Goal: Book appointment/travel/reservation

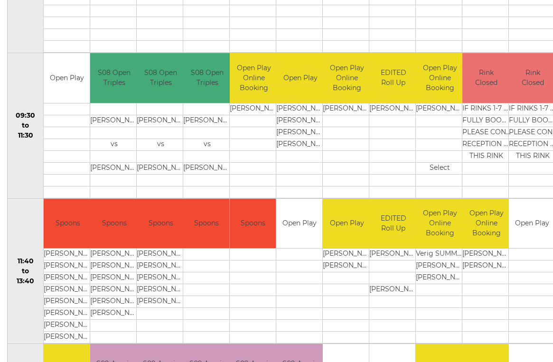
scroll to position [115, 1]
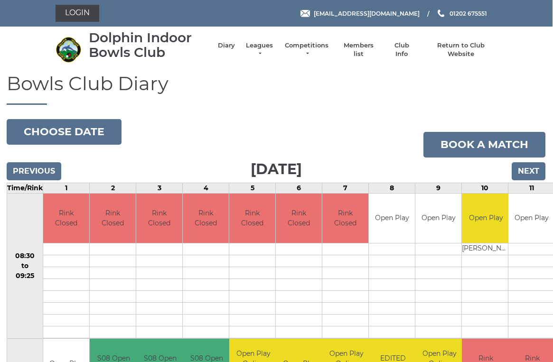
click at [534, 167] on input "Next" at bounding box center [529, 171] width 34 height 18
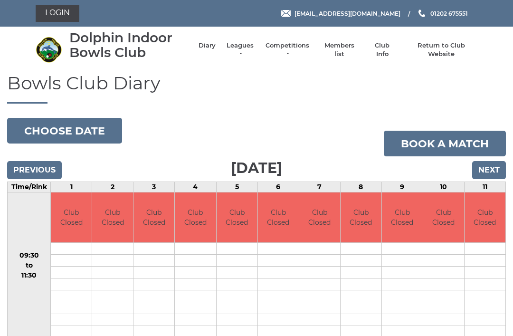
click at [493, 167] on input "Next" at bounding box center [489, 170] width 34 height 18
click at [494, 167] on input "Next" at bounding box center [489, 170] width 34 height 18
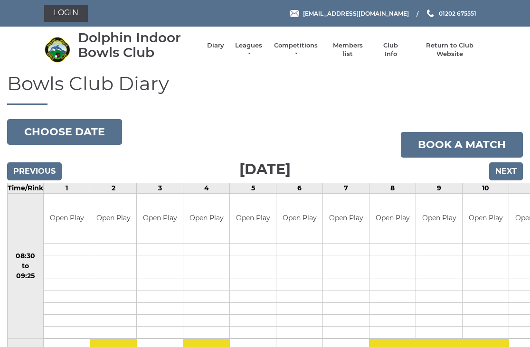
click at [517, 167] on input "Next" at bounding box center [506, 171] width 34 height 18
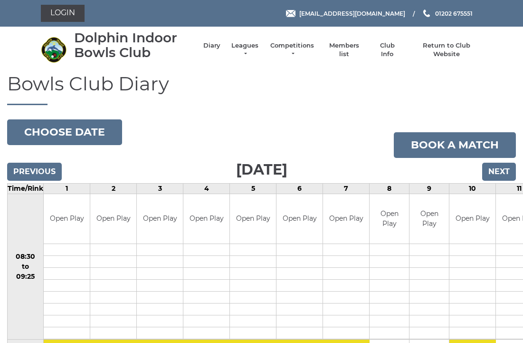
click at [506, 163] on input "Next" at bounding box center [499, 171] width 34 height 18
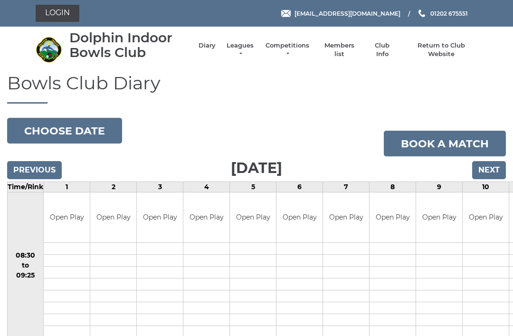
click at [493, 165] on input "Next" at bounding box center [489, 170] width 34 height 18
click at [495, 166] on input "Next" at bounding box center [489, 170] width 34 height 18
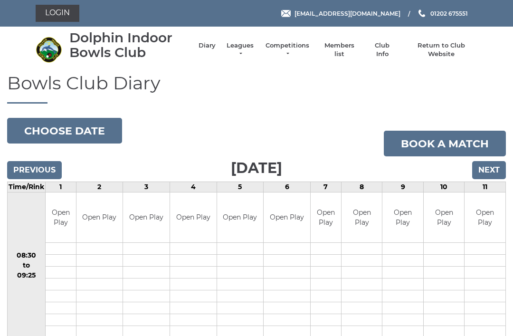
click at [497, 163] on input "Next" at bounding box center [489, 170] width 34 height 18
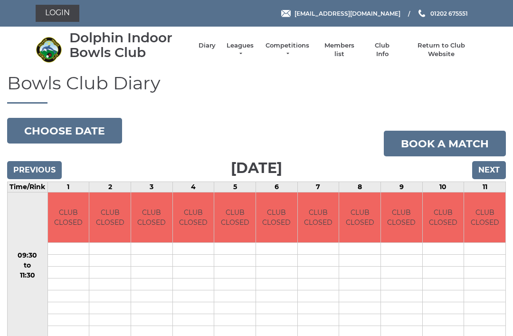
click at [492, 165] on input "Next" at bounding box center [489, 170] width 34 height 18
click at [494, 165] on input "Next" at bounding box center [489, 170] width 34 height 18
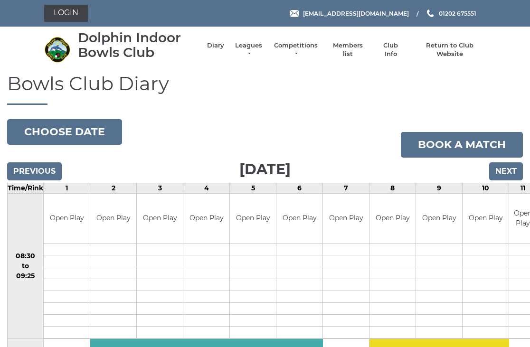
click at [511, 165] on input "Next" at bounding box center [506, 171] width 34 height 18
click at [511, 171] on input "Next" at bounding box center [506, 171] width 34 height 18
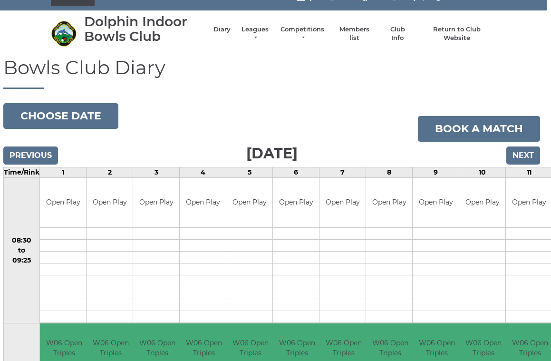
scroll to position [16, 3]
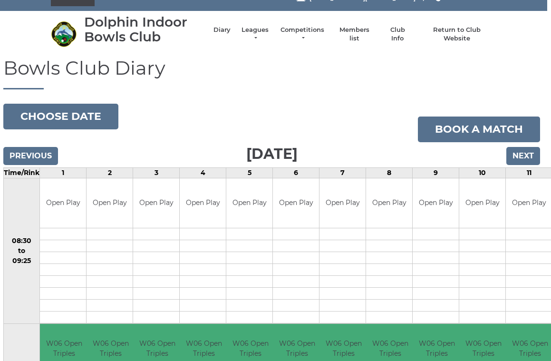
click at [525, 160] on input "Next" at bounding box center [523, 156] width 34 height 18
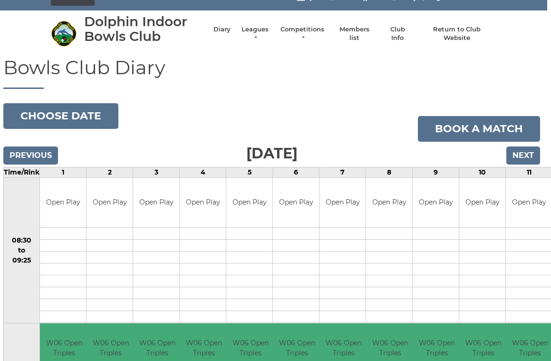
click at [533, 153] on input "Next" at bounding box center [523, 155] width 34 height 18
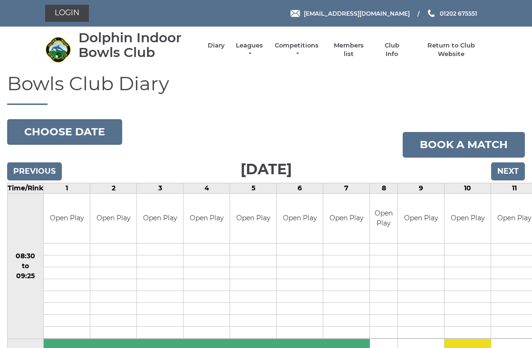
click at [513, 166] on input "Next" at bounding box center [508, 171] width 34 height 18
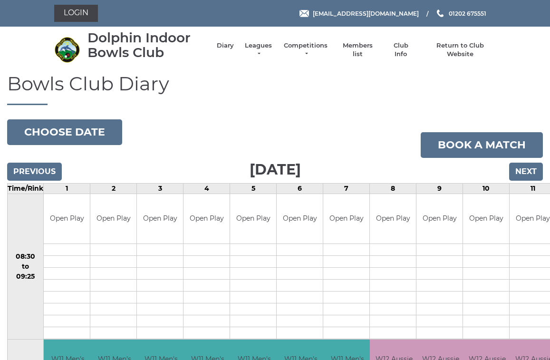
scroll to position [3, 0]
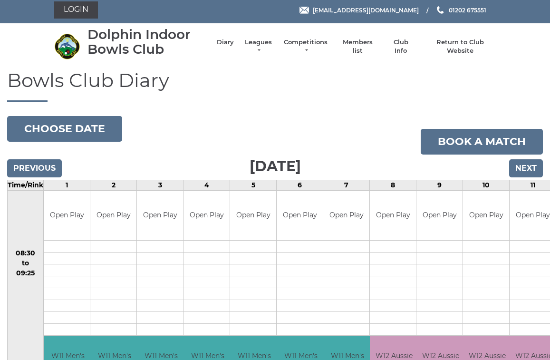
click at [534, 163] on input "Next" at bounding box center [526, 168] width 34 height 18
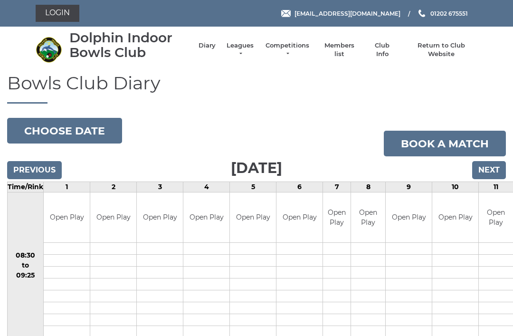
click at [21, 168] on input "Previous" at bounding box center [34, 170] width 55 height 18
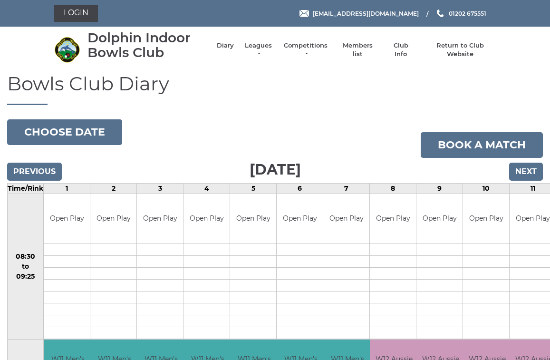
click at [27, 167] on input "Previous" at bounding box center [34, 171] width 55 height 18
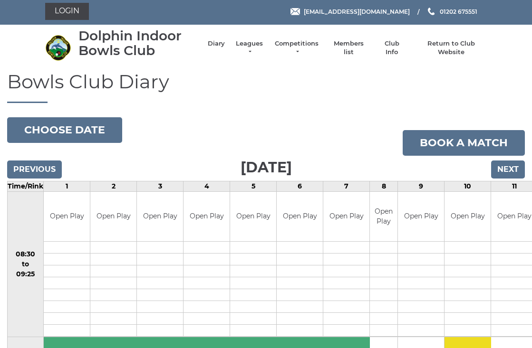
click at [24, 161] on input "Previous" at bounding box center [34, 170] width 55 height 18
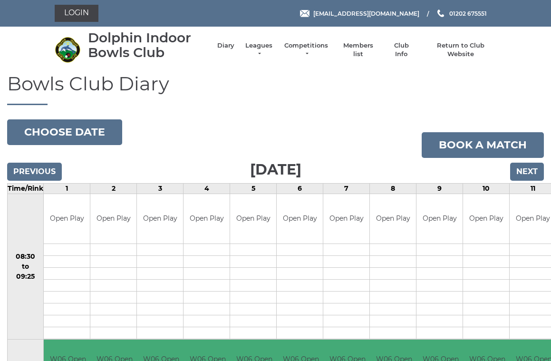
scroll to position [4, 0]
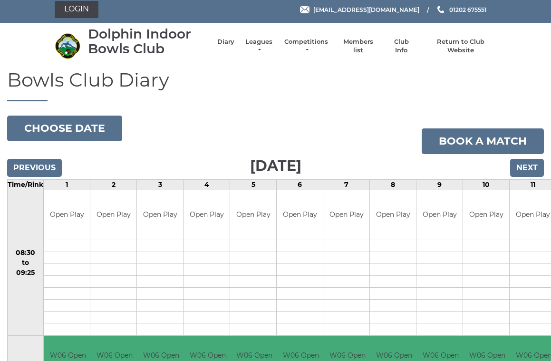
click at [20, 159] on input "Previous" at bounding box center [34, 168] width 55 height 18
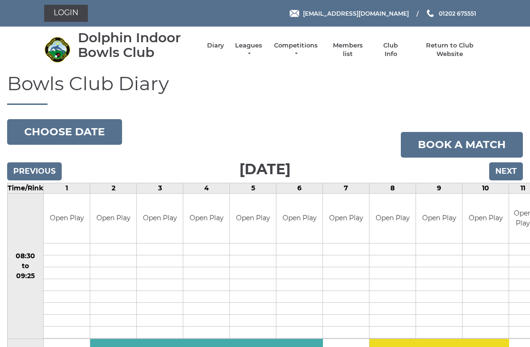
scroll to position [2, 0]
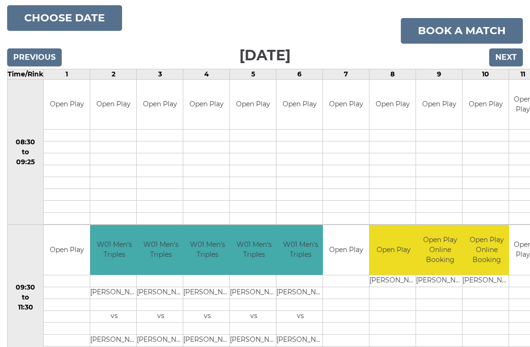
scroll to position [0, 0]
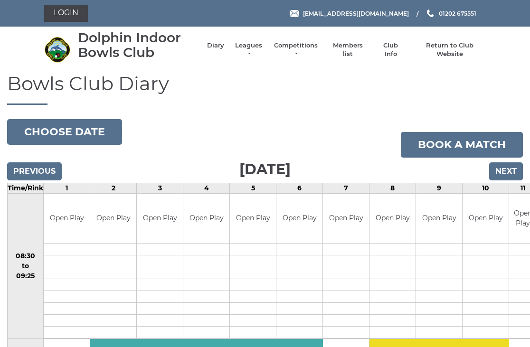
click at [511, 171] on input "Next" at bounding box center [506, 171] width 34 height 18
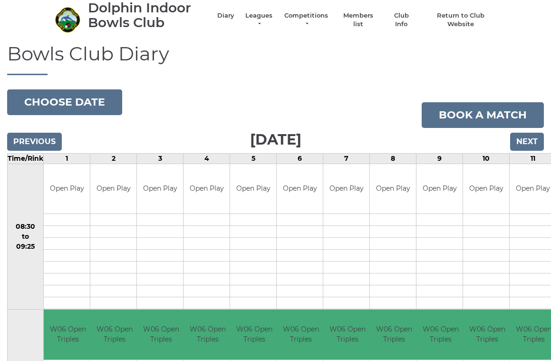
scroll to position [29, 0]
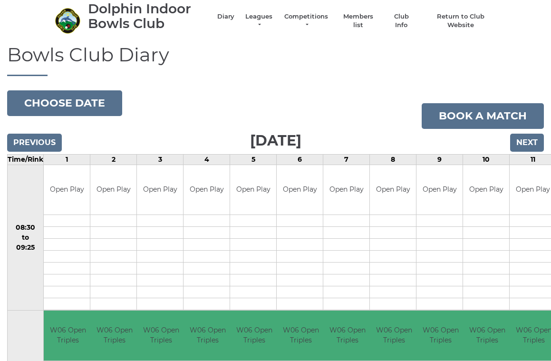
click at [534, 140] on input "Next" at bounding box center [527, 142] width 34 height 18
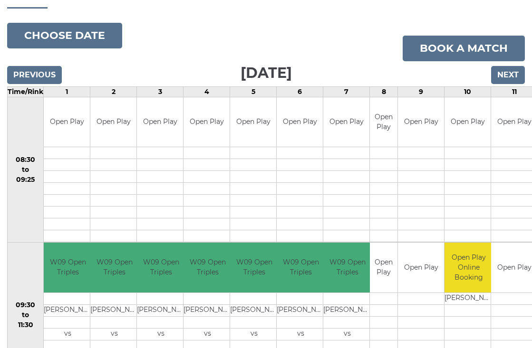
scroll to position [95, 0]
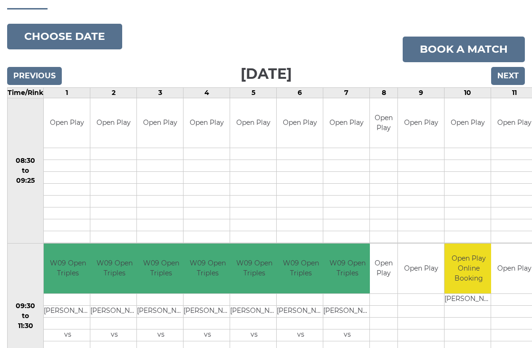
click at [516, 74] on input "Next" at bounding box center [508, 76] width 34 height 18
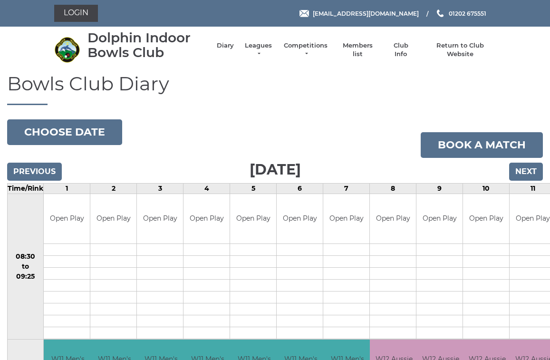
scroll to position [3, 0]
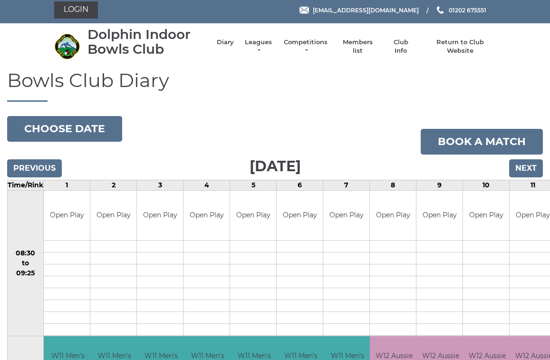
click at [534, 168] on input "Next" at bounding box center [526, 168] width 34 height 18
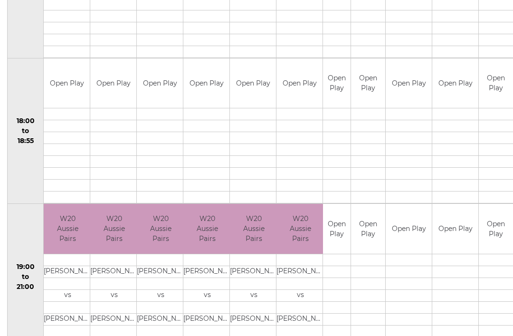
scroll to position [869, 0]
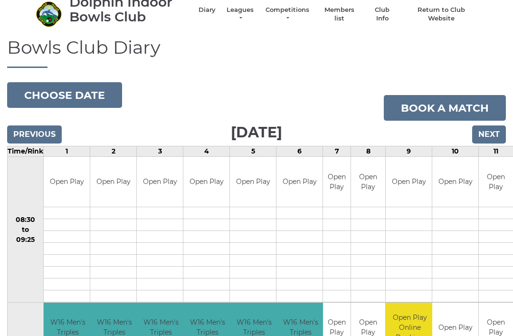
click at [495, 130] on input "Next" at bounding box center [489, 135] width 34 height 18
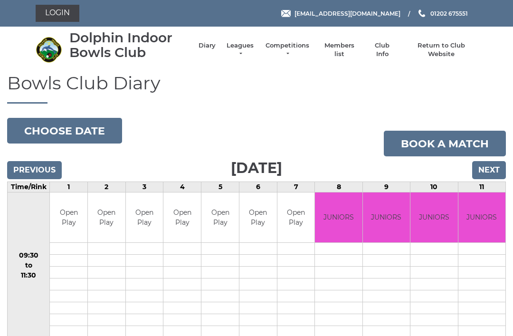
click at [493, 167] on input "Next" at bounding box center [489, 170] width 34 height 18
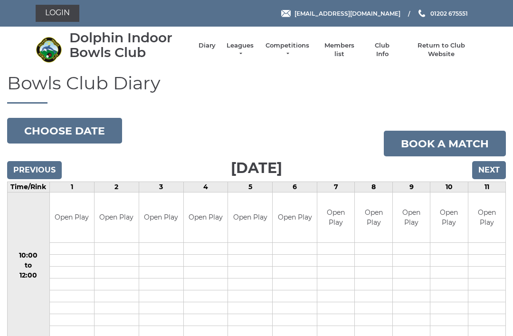
click at [495, 165] on input "Next" at bounding box center [489, 170] width 34 height 18
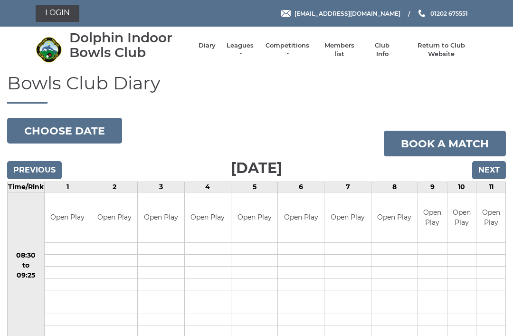
click at [496, 168] on input "Next" at bounding box center [489, 170] width 34 height 18
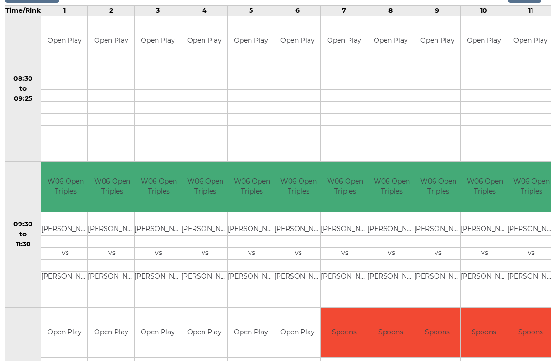
scroll to position [0, 2]
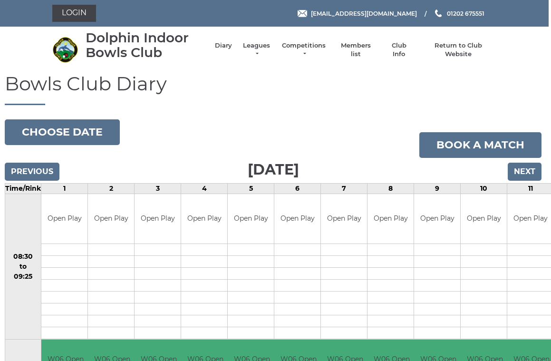
click at [533, 165] on input "Next" at bounding box center [524, 171] width 34 height 18
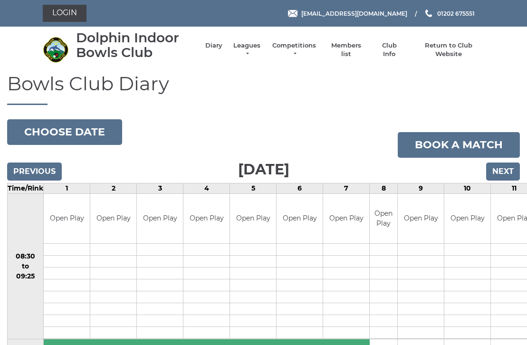
click at [507, 164] on input "Next" at bounding box center [503, 171] width 34 height 18
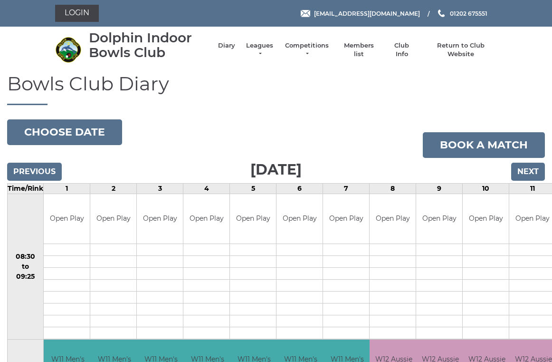
click at [535, 171] on input "Next" at bounding box center [528, 171] width 34 height 18
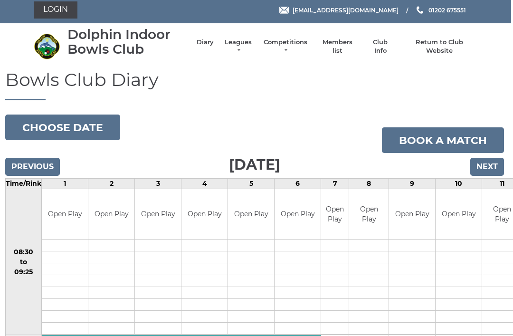
scroll to position [0, 2]
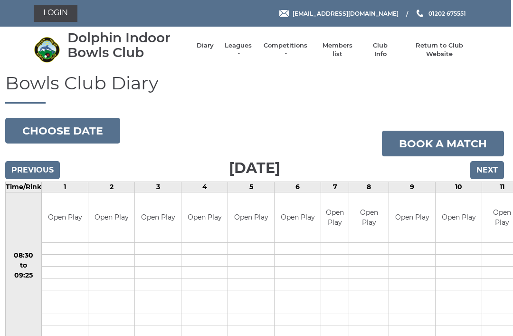
click at [495, 168] on input "Next" at bounding box center [487, 170] width 34 height 18
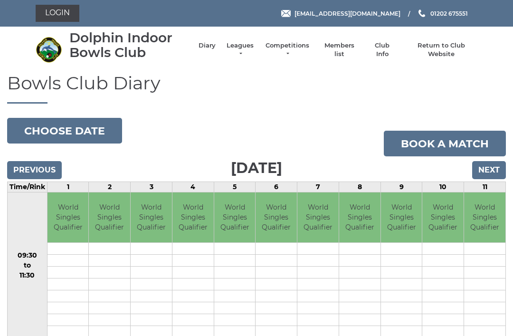
click at [484, 274] on td at bounding box center [484, 272] width 41 height 12
click at [495, 166] on input "Next" at bounding box center [489, 170] width 34 height 18
click at [497, 163] on input "Next" at bounding box center [489, 170] width 34 height 18
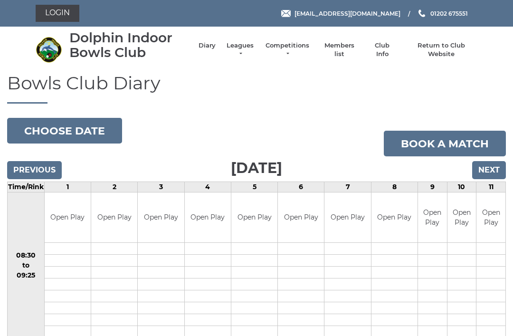
click at [50, 164] on input "Previous" at bounding box center [34, 170] width 55 height 18
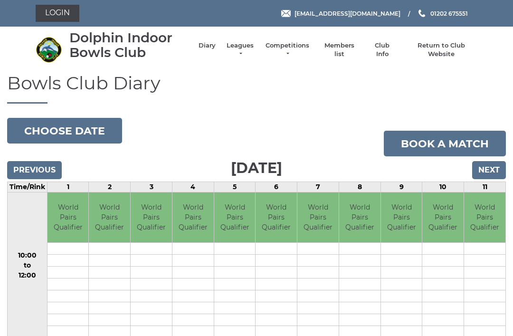
click at [45, 168] on input "Previous" at bounding box center [34, 170] width 55 height 18
click at [49, 168] on input "Previous" at bounding box center [34, 170] width 55 height 18
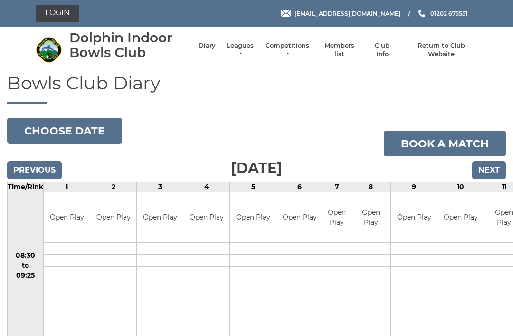
click at [48, 168] on input "Previous" at bounding box center [34, 170] width 55 height 18
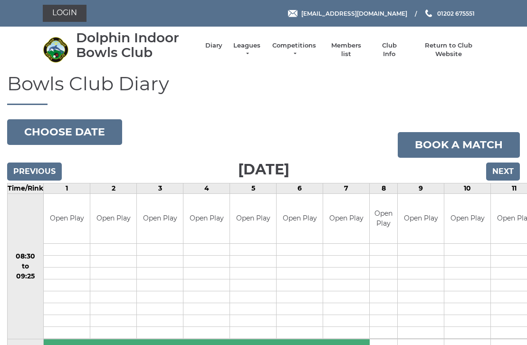
scroll to position [1, 0]
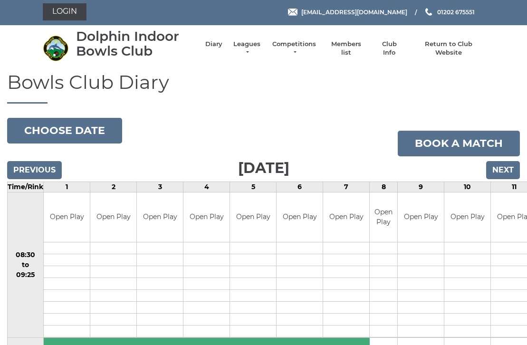
click at [47, 158] on div "Previous Next" at bounding box center [263, 163] width 513 height 14
click at [47, 167] on input "Previous" at bounding box center [34, 170] width 55 height 18
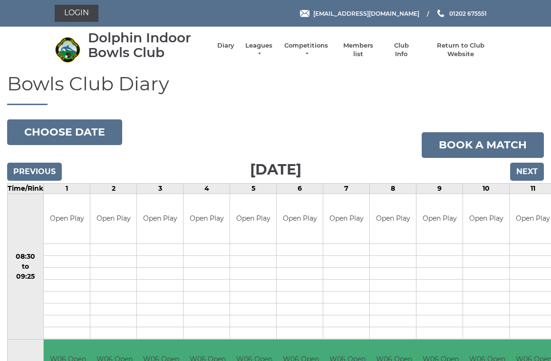
scroll to position [4, 0]
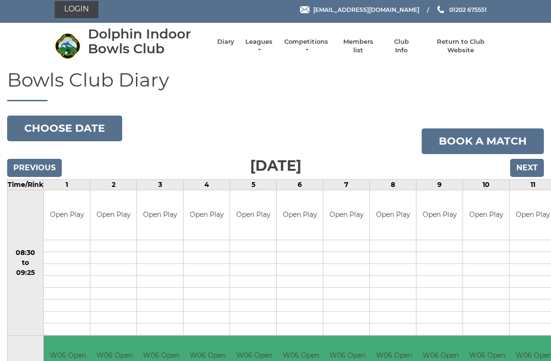
click at [46, 162] on input "Previous" at bounding box center [34, 168] width 55 height 18
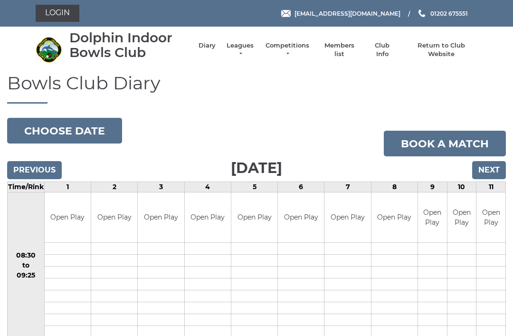
click at [44, 158] on div "Previous Next" at bounding box center [256, 163] width 499 height 14
click at [48, 167] on input "Previous" at bounding box center [34, 170] width 55 height 18
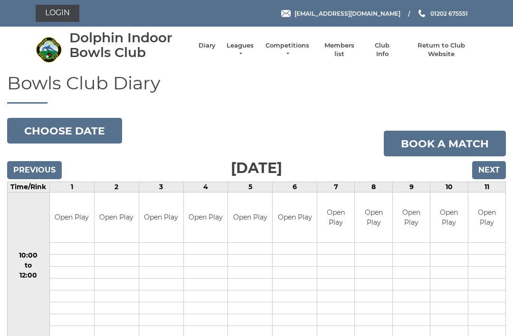
click at [46, 171] on input "Previous" at bounding box center [34, 170] width 55 height 18
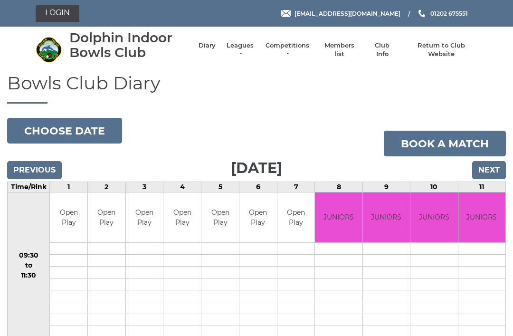
click at [41, 171] on input "Previous" at bounding box center [34, 170] width 55 height 18
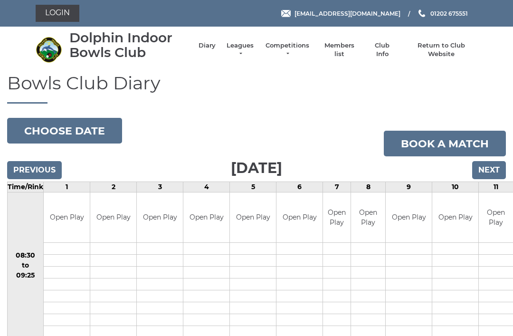
click at [47, 161] on input "Previous" at bounding box center [34, 170] width 55 height 18
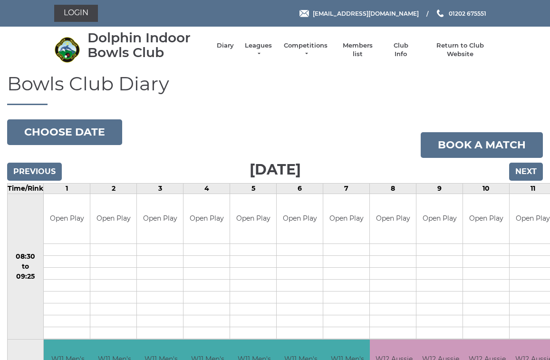
click at [49, 175] on input "Previous" at bounding box center [34, 171] width 55 height 18
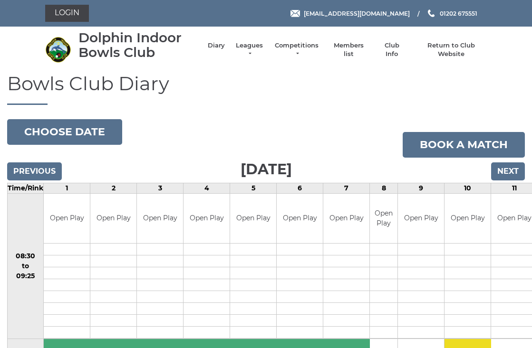
scroll to position [2, 0]
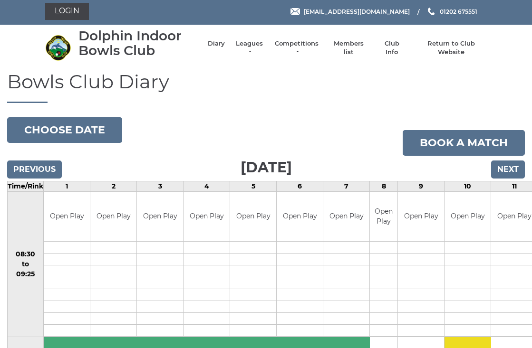
click at [52, 169] on input "Previous" at bounding box center [34, 170] width 55 height 18
click at [51, 172] on input "Previous" at bounding box center [34, 170] width 55 height 18
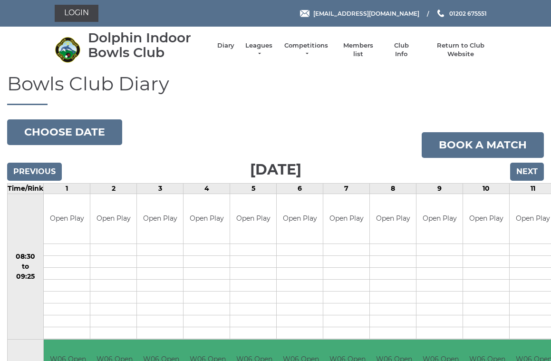
scroll to position [4, 0]
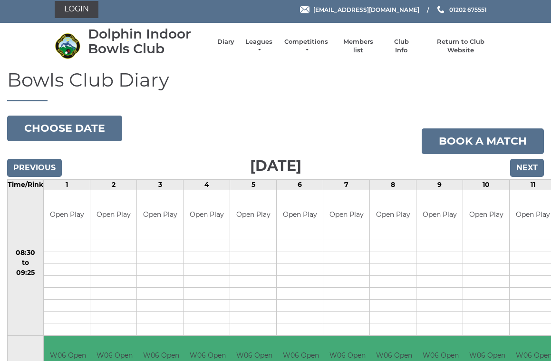
click at [50, 172] on input "Previous" at bounding box center [34, 168] width 55 height 18
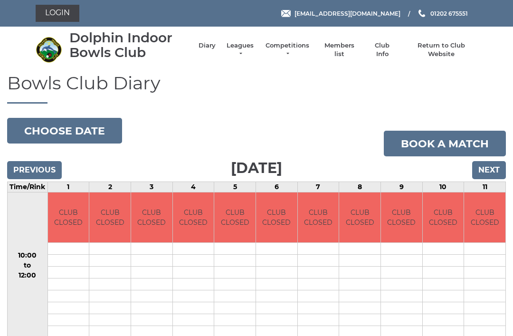
click at [48, 156] on div "Previous Next" at bounding box center [256, 163] width 499 height 14
click at [47, 167] on input "Previous" at bounding box center [34, 170] width 55 height 18
click at [48, 168] on input "Previous" at bounding box center [34, 170] width 55 height 18
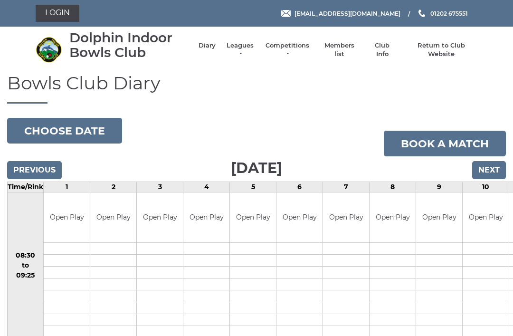
click at [49, 163] on input "Previous" at bounding box center [34, 170] width 55 height 18
click at [51, 166] on input "Previous" at bounding box center [34, 170] width 55 height 18
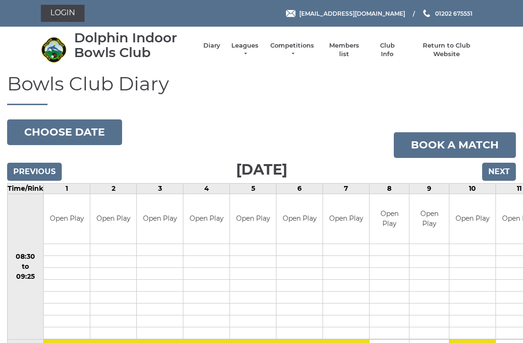
click at [52, 171] on input "Previous" at bounding box center [34, 171] width 55 height 18
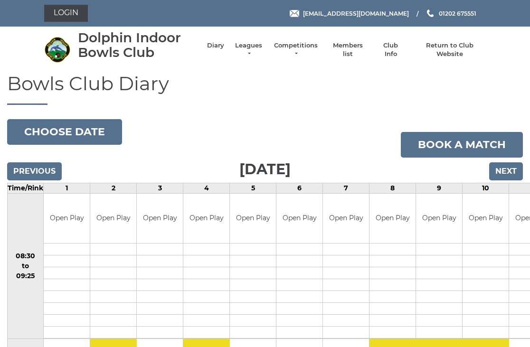
scroll to position [2, 0]
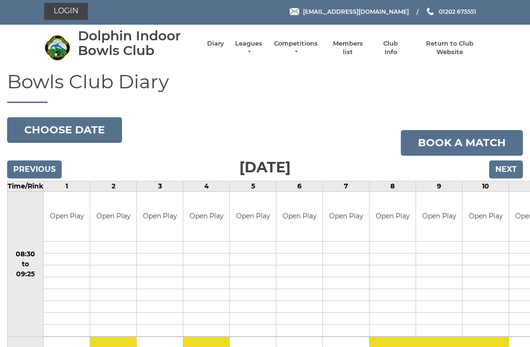
click at [48, 171] on input "Previous" at bounding box center [34, 170] width 55 height 18
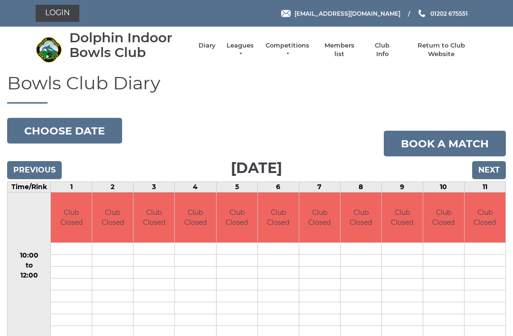
click at [48, 158] on div "Previous Next" at bounding box center [256, 163] width 499 height 14
click at [51, 166] on input "Previous" at bounding box center [34, 170] width 55 height 18
click at [45, 167] on input "Previous" at bounding box center [34, 170] width 55 height 18
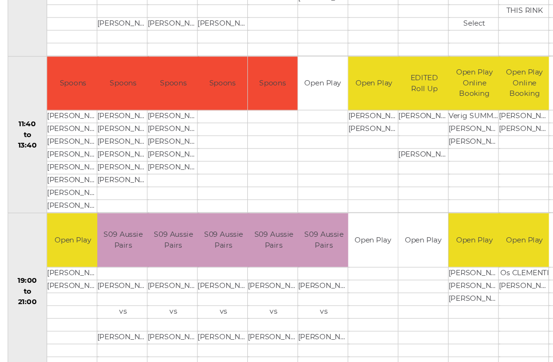
scroll to position [405, 0]
